Goal: Information Seeking & Learning: Understand process/instructions

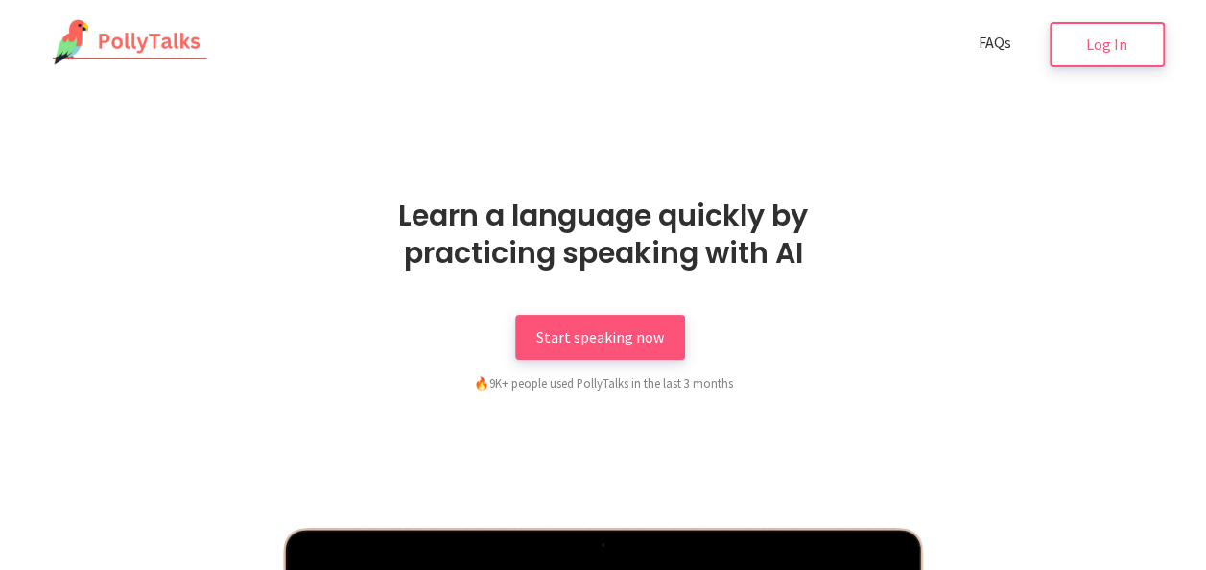
click at [1000, 42] on span "FAQs" at bounding box center [995, 42] width 33 height 19
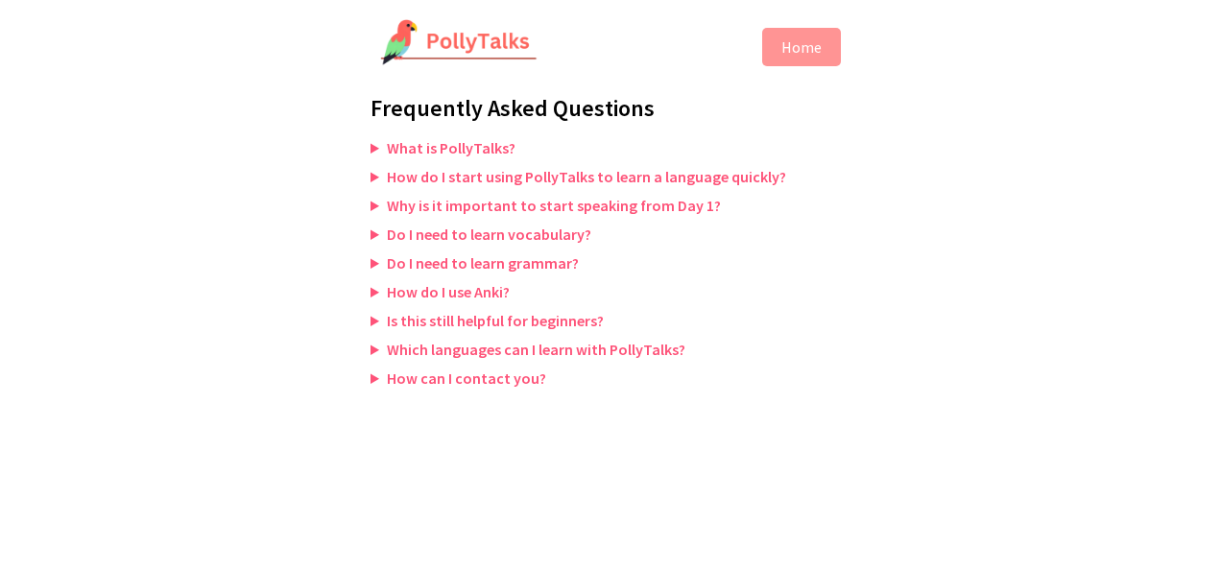
click at [374, 146] on summary "What is PollyTalks?" at bounding box center [610, 147] width 480 height 19
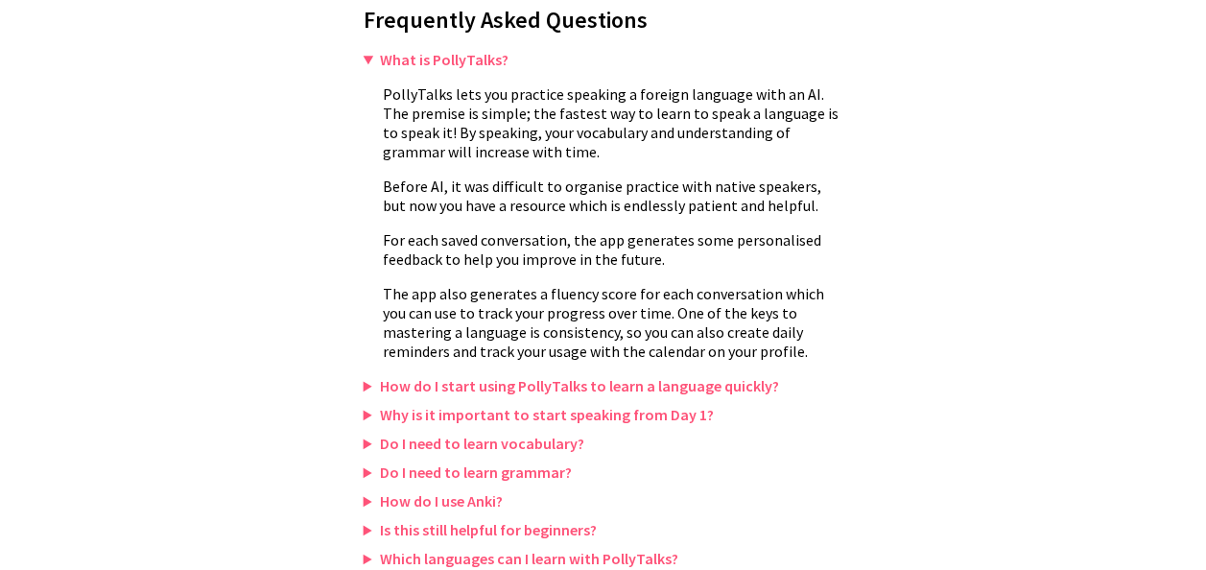
scroll to position [117, 0]
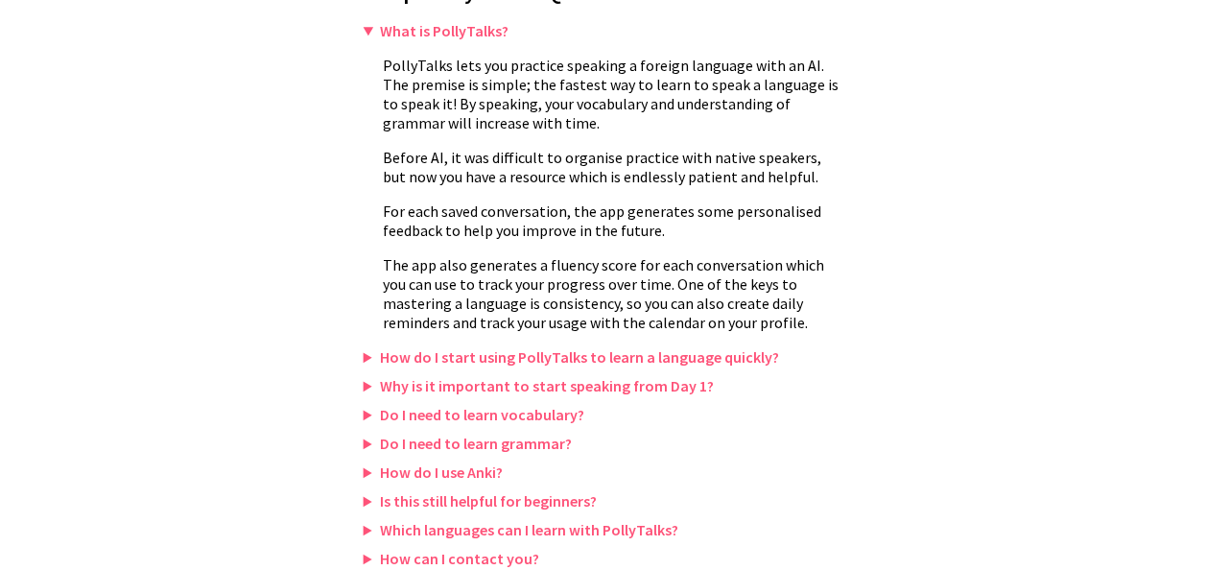
click at [367, 363] on summary "How do I start using PollyTalks to learn a language quickly?" at bounding box center [604, 356] width 480 height 19
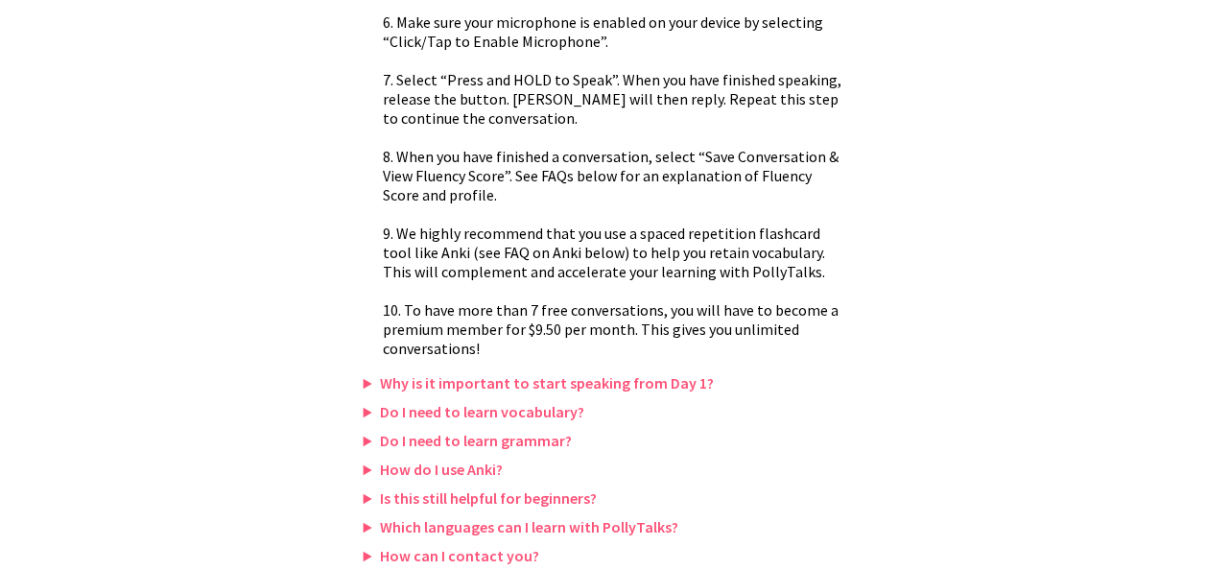
scroll to position [808, 0]
